Goal: Obtain resource: Download file/media

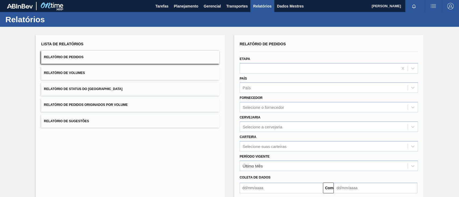
click at [113, 107] on button "Relatório de Pedidos Originados por Volume" at bounding box center [130, 105] width 178 height 13
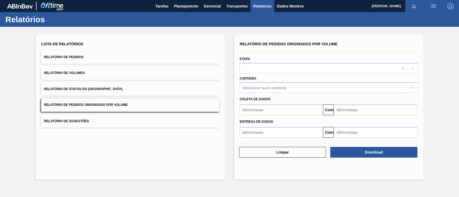
click at [255, 110] on input "text" at bounding box center [280, 110] width 83 height 11
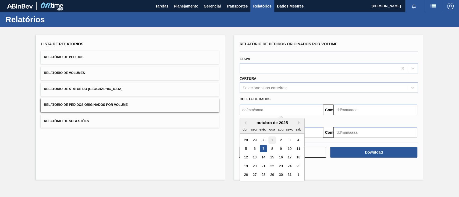
click at [273, 141] on font "1" at bounding box center [272, 140] width 2 height 4
type input "[DATE]"
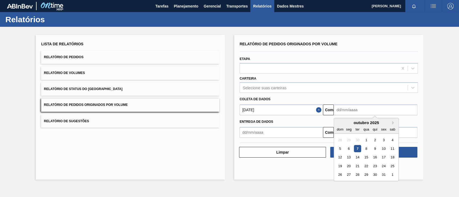
click at [341, 111] on input "text" at bounding box center [374, 110] width 83 height 11
click at [393, 149] on font "11" at bounding box center [392, 149] width 4 height 4
type input "[DATE]"
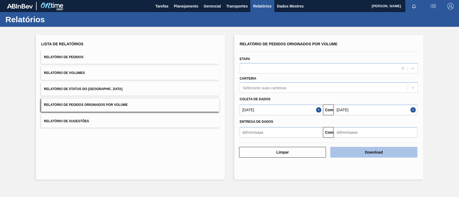
click at [394, 154] on button "Download" at bounding box center [373, 152] width 87 height 11
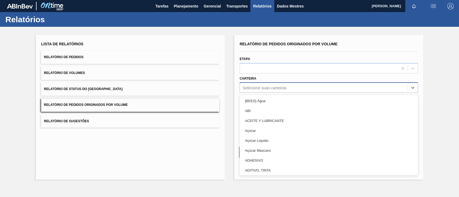
click at [261, 92] on div "Selecione suas carteiras" at bounding box center [328, 87] width 178 height 10
type input "ga"
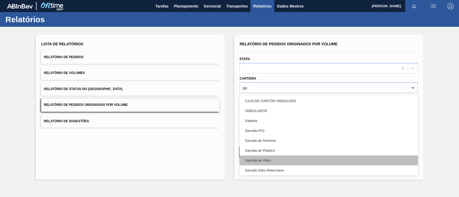
click at [265, 159] on font "Garrafa de Vidro" at bounding box center [258, 161] width 26 height 4
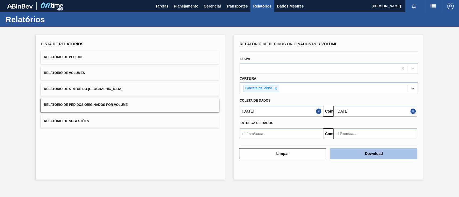
click at [361, 154] on button "Download" at bounding box center [373, 154] width 87 height 11
click at [379, 157] on button "Download" at bounding box center [373, 154] width 87 height 11
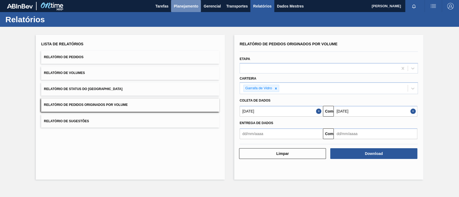
click at [188, 5] on font "Planejamento" at bounding box center [186, 6] width 24 height 4
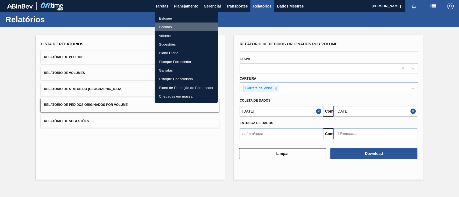
click at [165, 25] on font "Pedidos" at bounding box center [165, 27] width 13 height 4
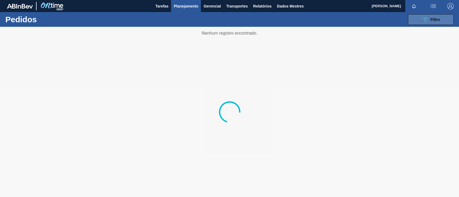
click at [417, 17] on button "089F7B8B-B2A5-4AFE-B5C0-19BA573D28AC Filtro" at bounding box center [431, 19] width 46 height 11
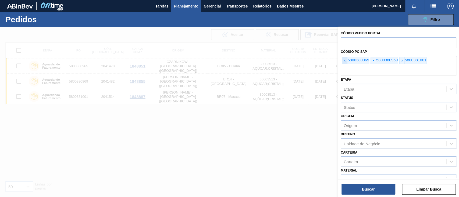
click at [344, 61] on font "×" at bounding box center [344, 61] width 2 height 4
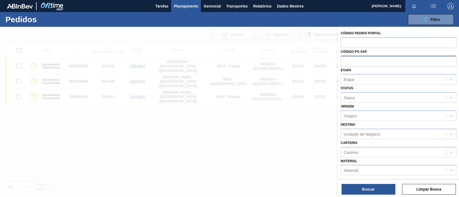
paste input "text"
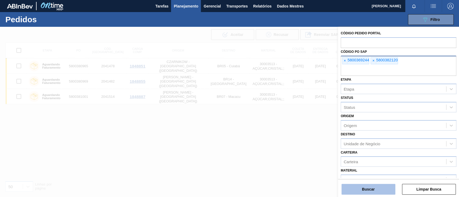
click at [364, 188] on font "Buscar" at bounding box center [368, 190] width 13 height 4
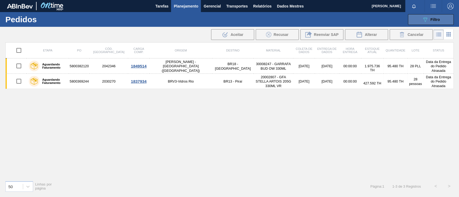
click at [429, 15] on button "089F7B8B-B2A5-4AFE-B5C0-19BA573D28AC Filtro" at bounding box center [431, 19] width 46 height 11
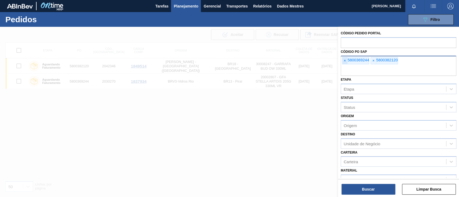
click at [343, 59] on font "×" at bounding box center [344, 61] width 2 height 4
click at [343, 60] on span "×" at bounding box center [344, 60] width 5 height 7
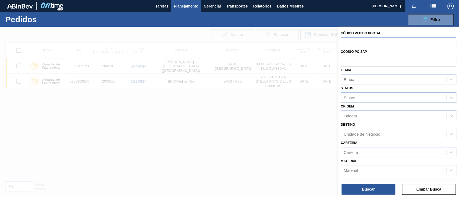
paste input "text"
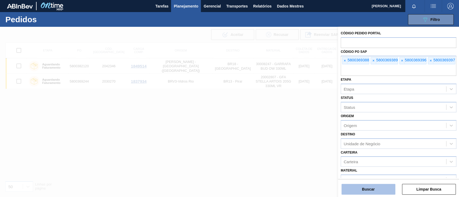
click at [360, 187] on button "Buscar" at bounding box center [368, 189] width 54 height 11
